Goal: Find specific page/section: Find specific page/section

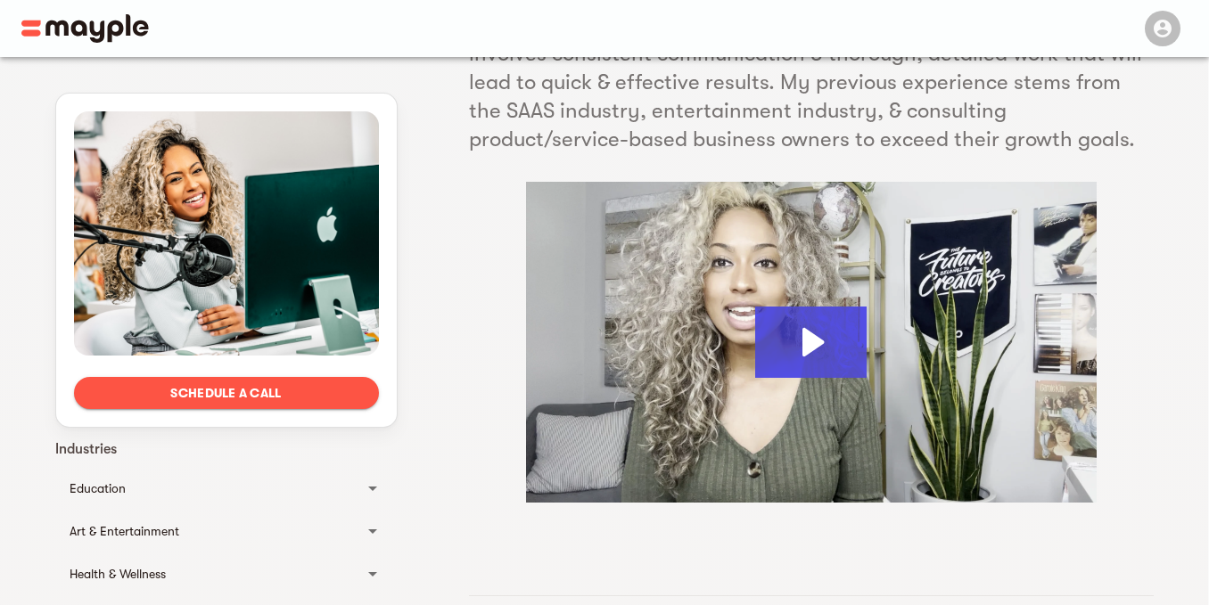
scroll to position [250, 0]
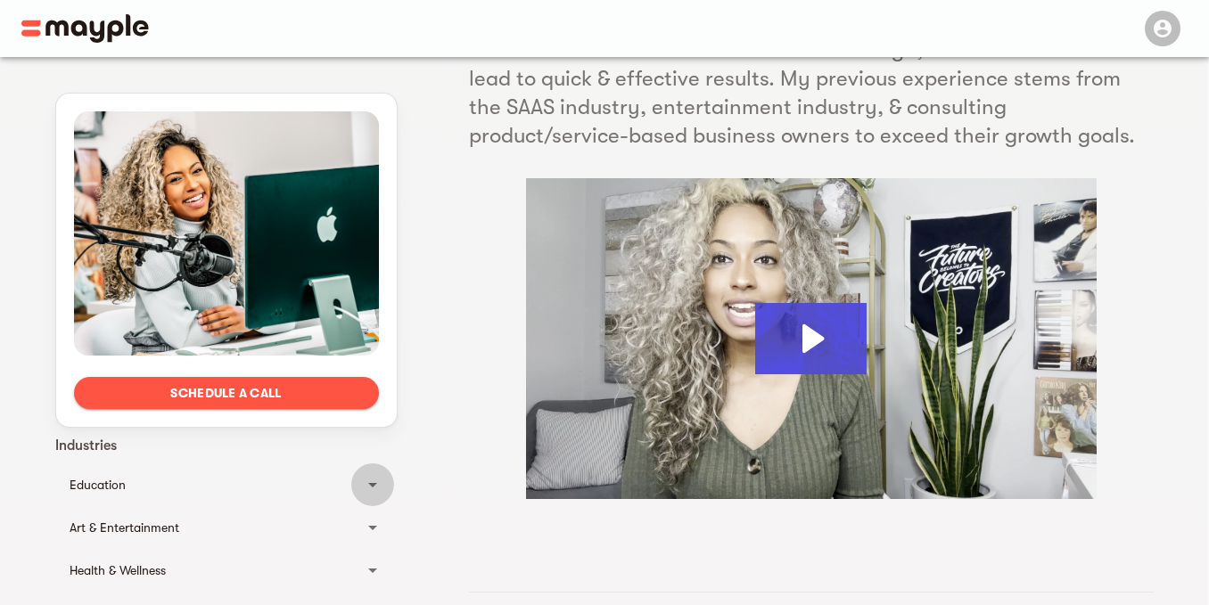
click at [373, 487] on icon at bounding box center [372, 484] width 21 height 21
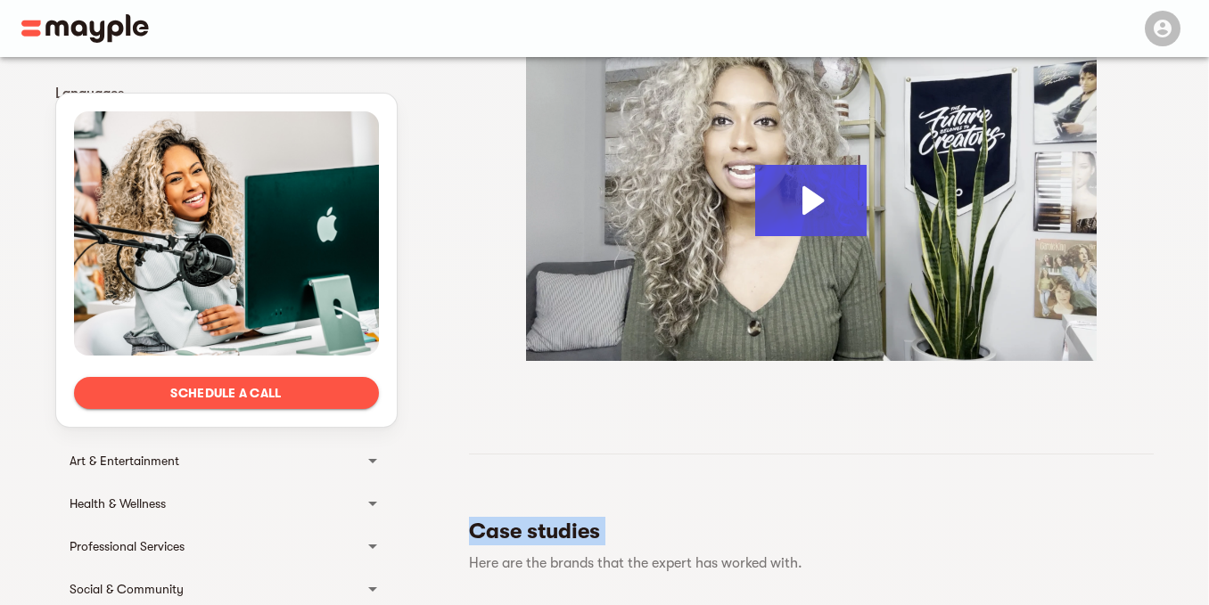
scroll to position [392, 0]
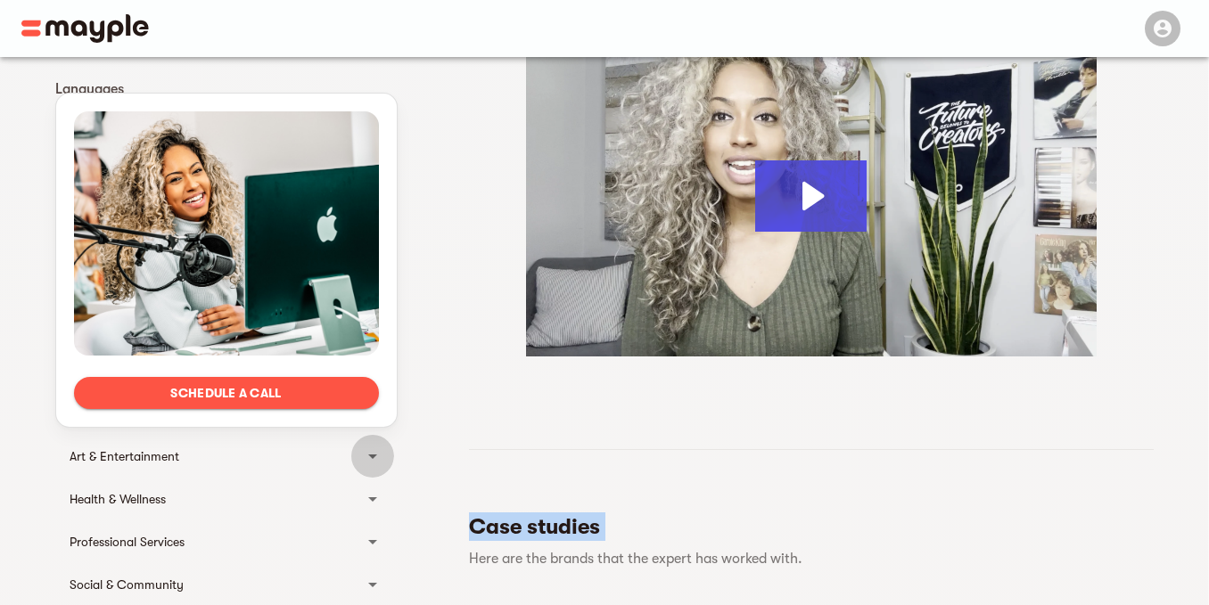
click at [372, 455] on icon at bounding box center [372, 457] width 9 height 4
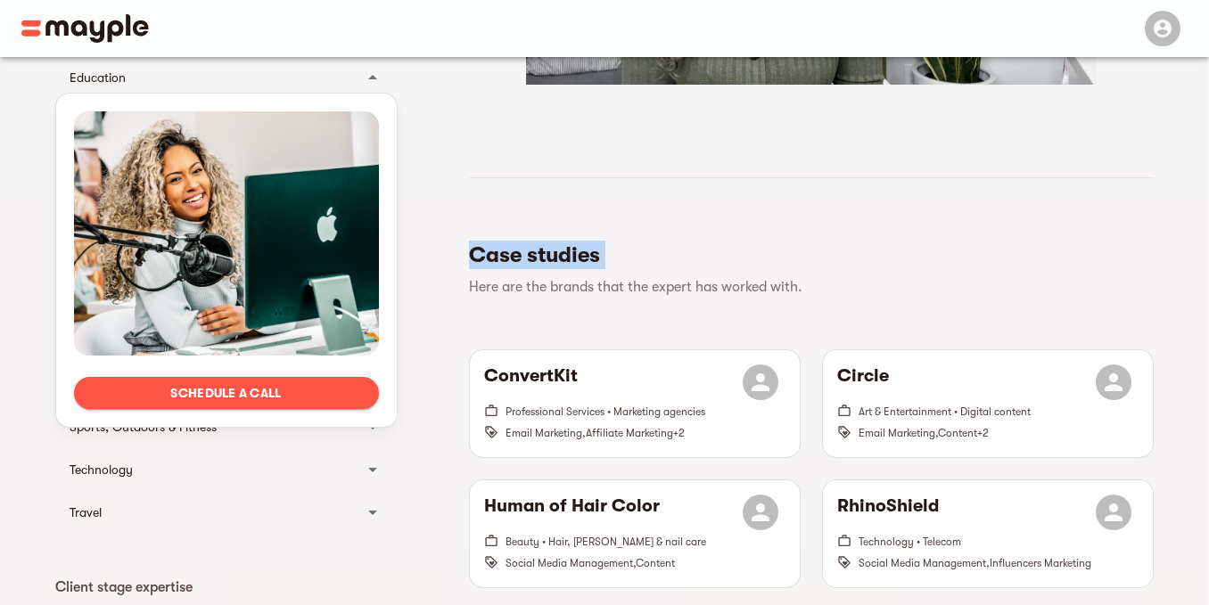
scroll to position [700, 0]
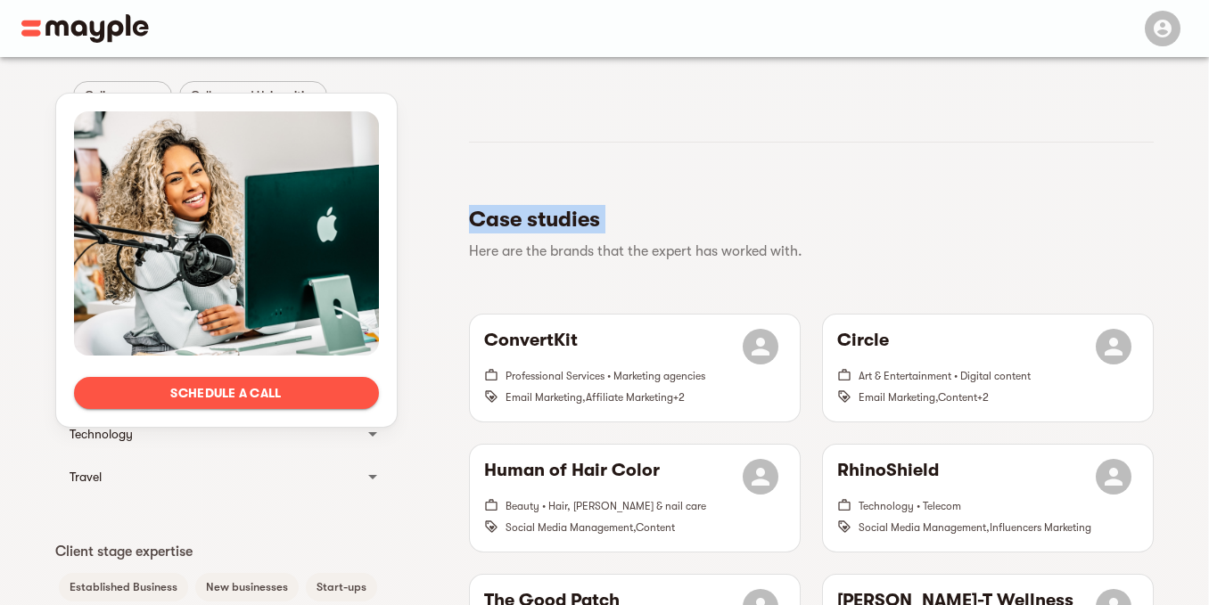
click at [374, 436] on icon at bounding box center [372, 433] width 21 height 21
